Goal: Information Seeking & Learning: Learn about a topic

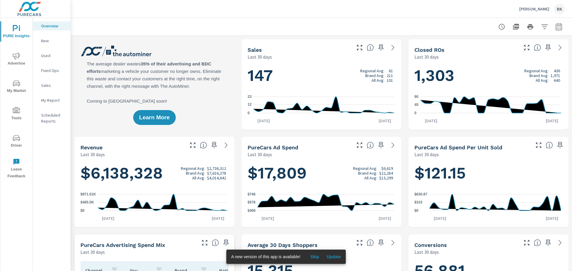
scroll to position [0, 0]
click at [22, 62] on span "Advertise" at bounding box center [16, 59] width 29 height 15
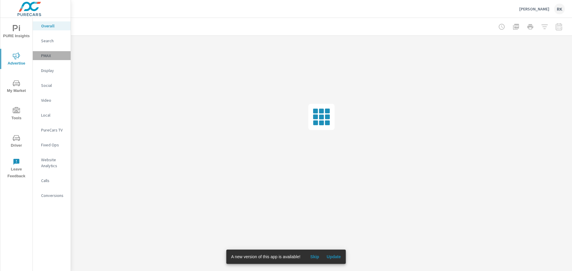
click at [48, 58] on p "PMAX" at bounding box center [53, 56] width 25 height 6
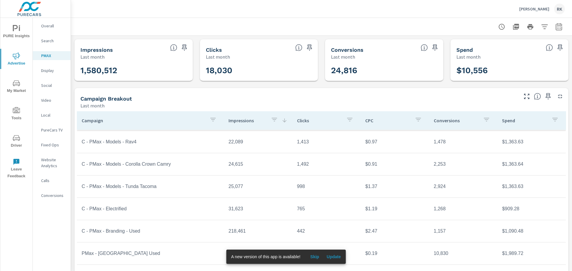
scroll to position [9, 0]
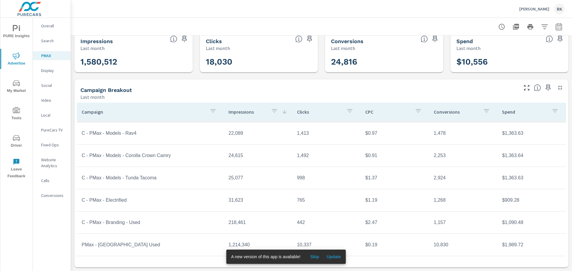
scroll to position [59, 0]
